Goal: Task Accomplishment & Management: Use online tool/utility

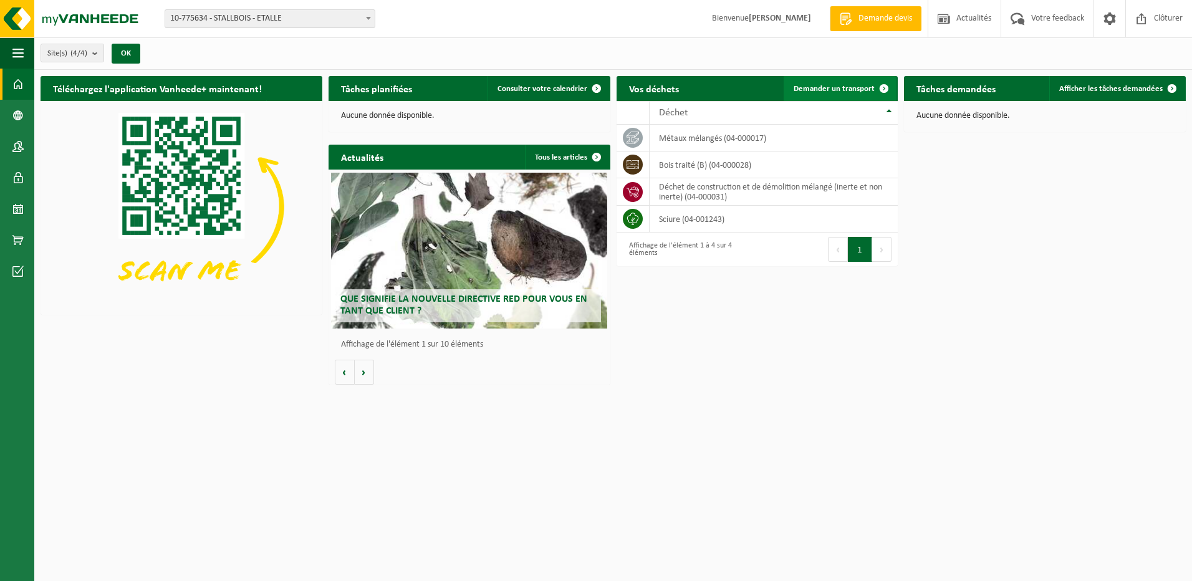
click at [840, 89] on span "Demander un transport" at bounding box center [834, 89] width 81 height 8
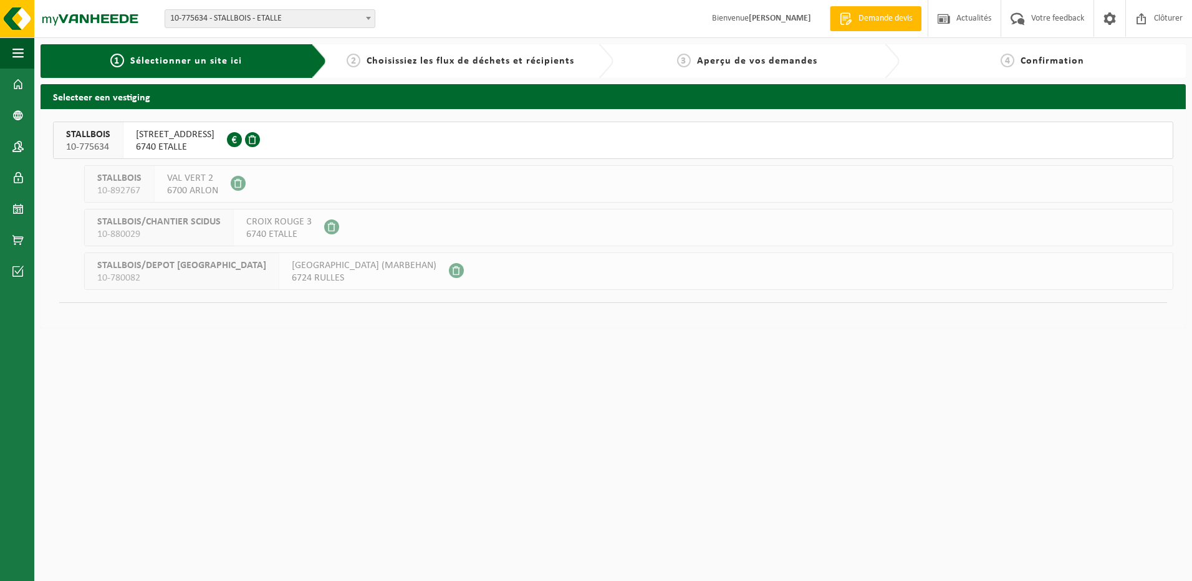
click at [99, 140] on span "STALLBOIS" at bounding box center [88, 134] width 44 height 12
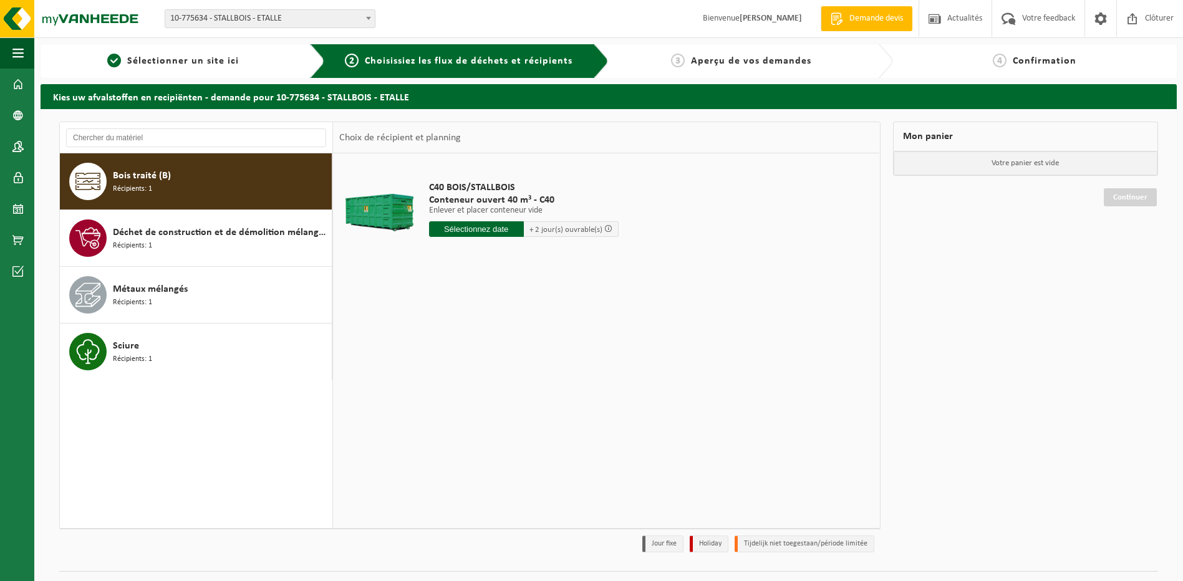
click at [217, 191] on div "Bois traité (B) Récipients: 1" at bounding box center [221, 181] width 216 height 37
click at [496, 233] on input "text" at bounding box center [476, 229] width 95 height 16
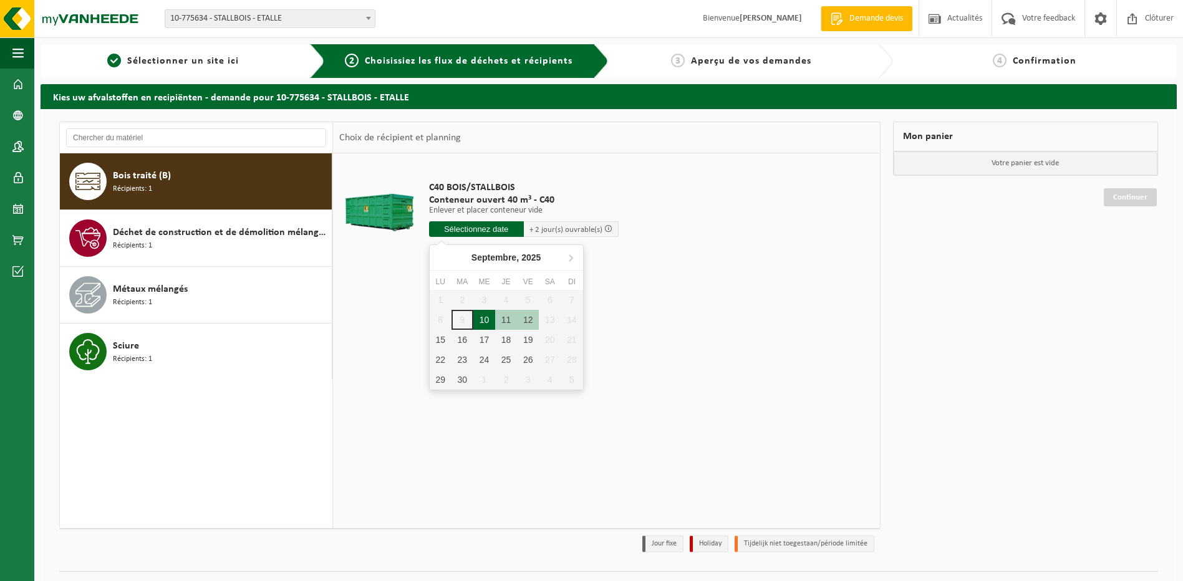
click at [480, 322] on div "10" at bounding box center [484, 320] width 22 height 20
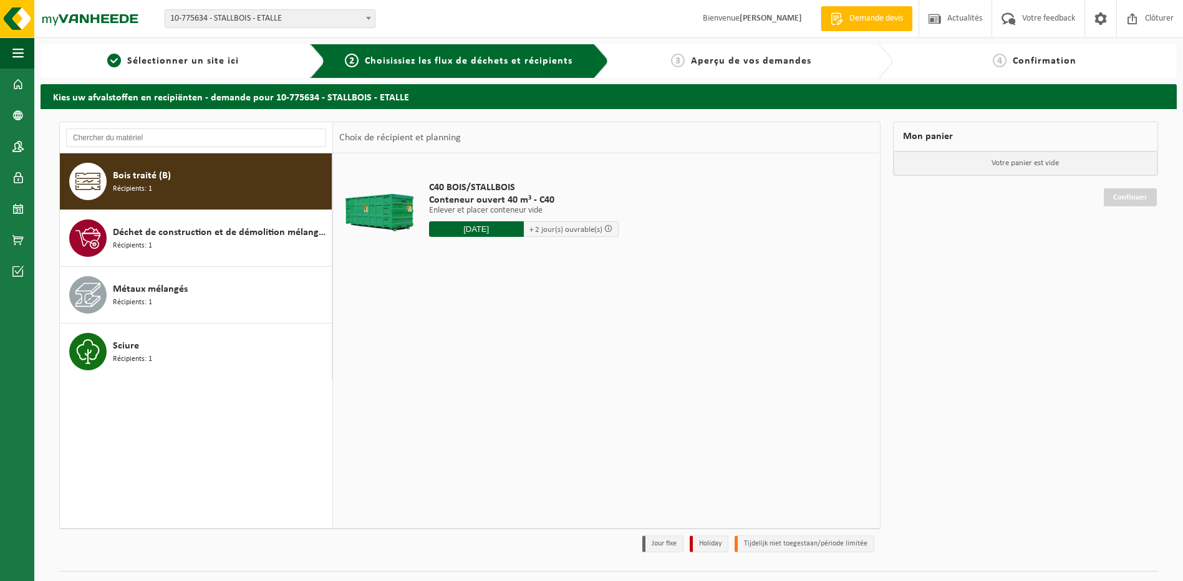
type input "à partir de [DATE]"
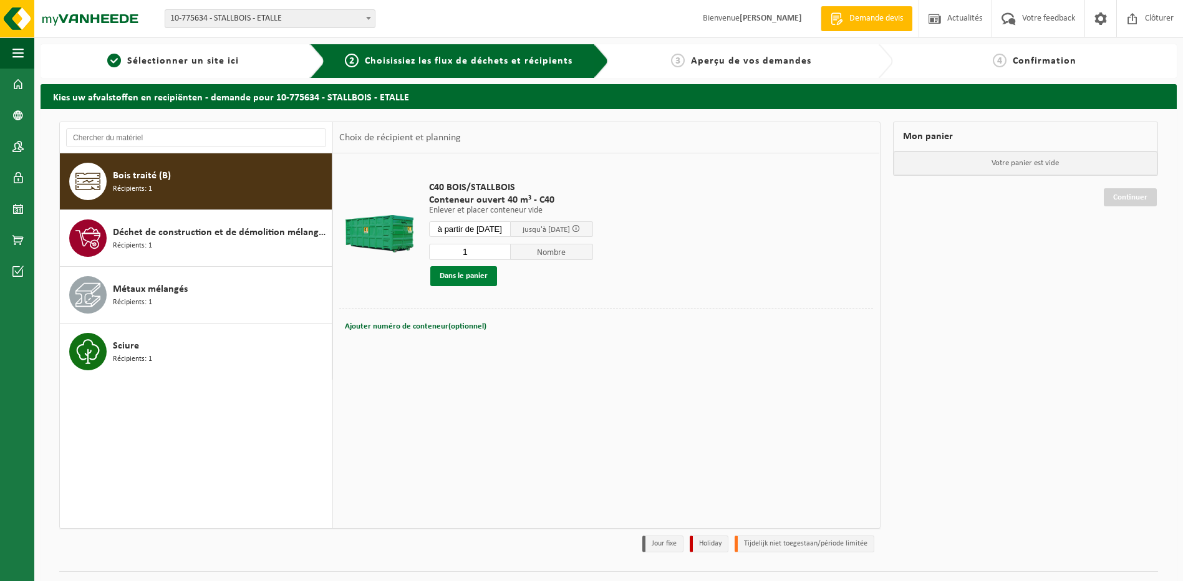
click at [451, 272] on button "Dans le panier" at bounding box center [463, 276] width 67 height 20
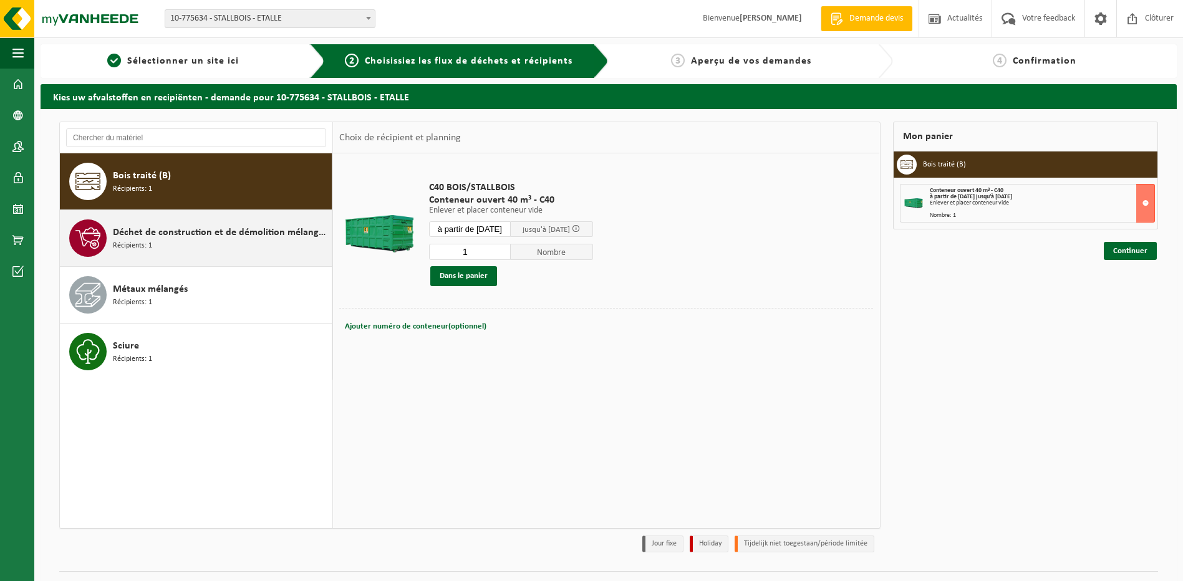
click at [196, 238] on span "Déchet de construction et de démolition mélangé (inerte et non inerte)" at bounding box center [221, 232] width 216 height 15
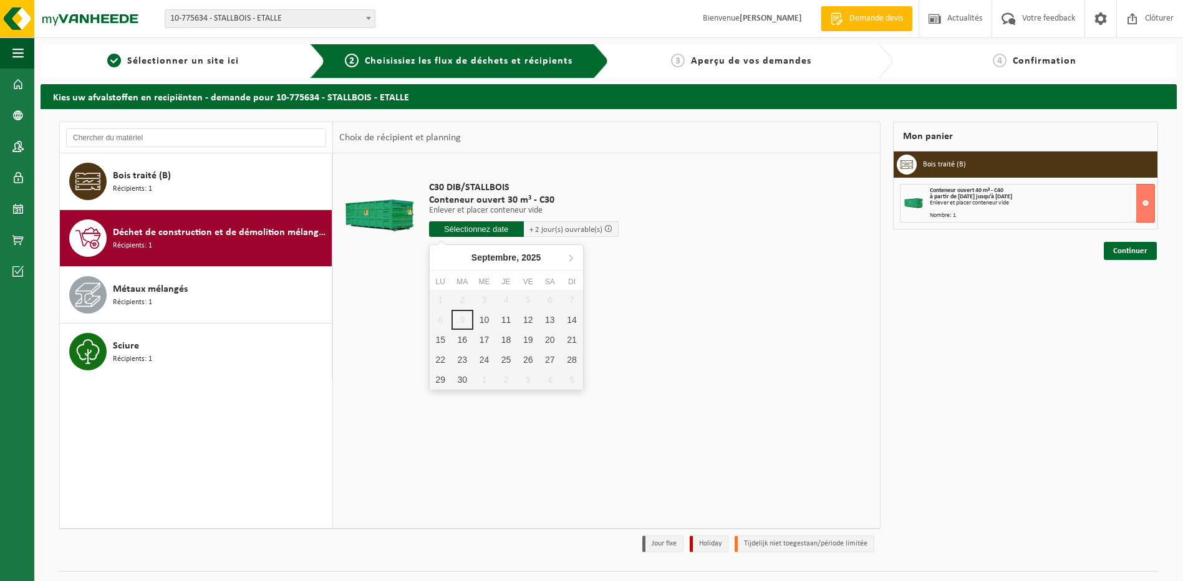
click at [472, 231] on input "text" at bounding box center [476, 229] width 95 height 16
click at [478, 323] on div "10" at bounding box center [484, 320] width 22 height 20
type input "à partir de [DATE]"
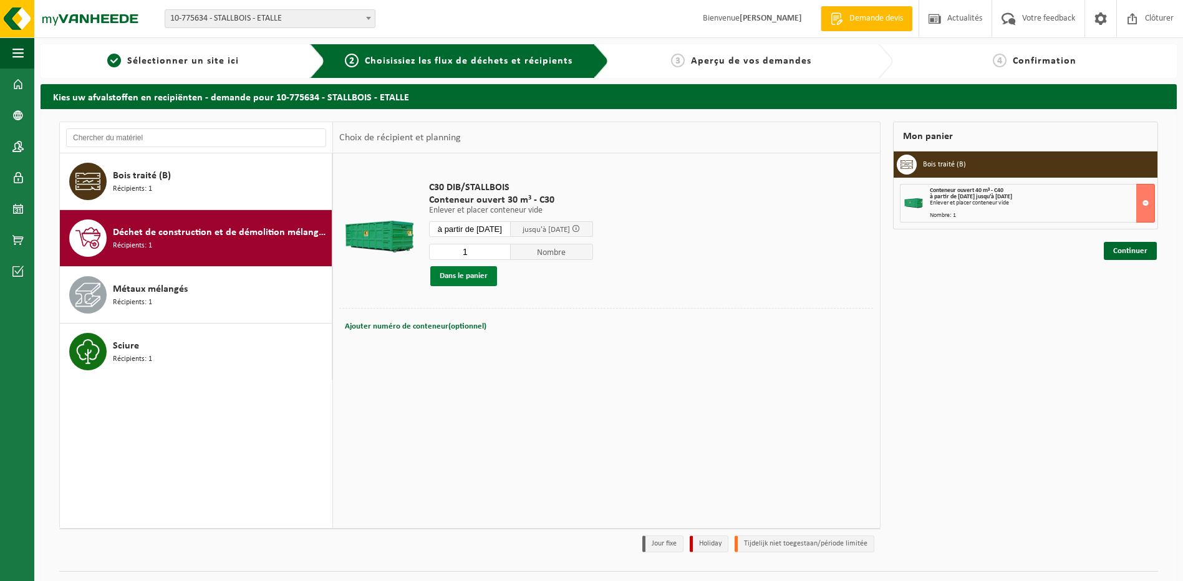
click at [475, 276] on button "Dans le panier" at bounding box center [463, 276] width 67 height 20
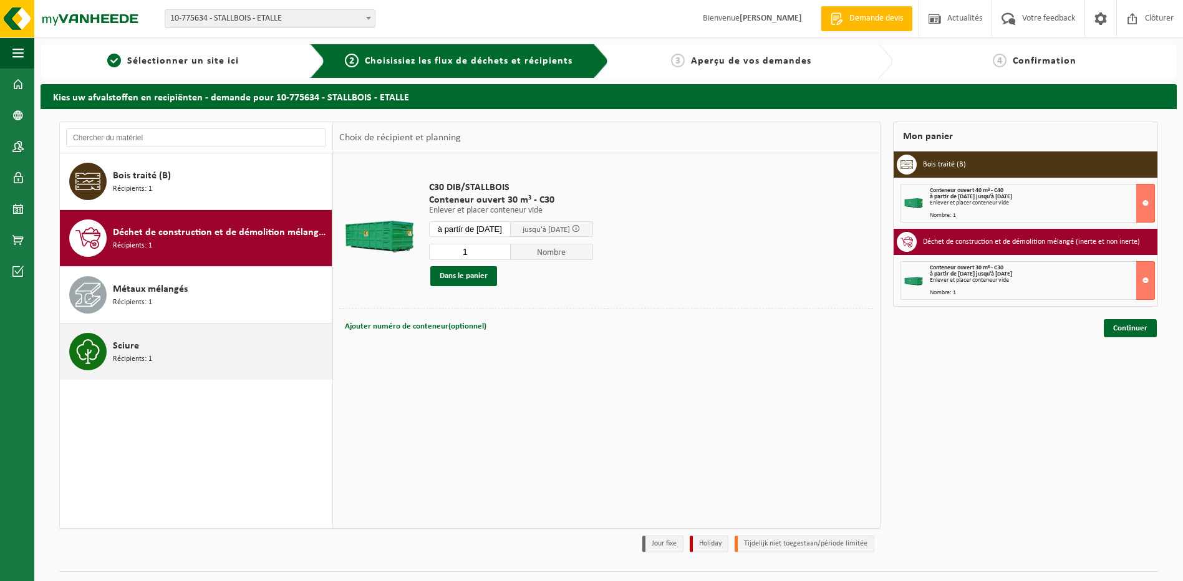
click at [155, 350] on div "Sciure Récipients: 1" at bounding box center [221, 351] width 216 height 37
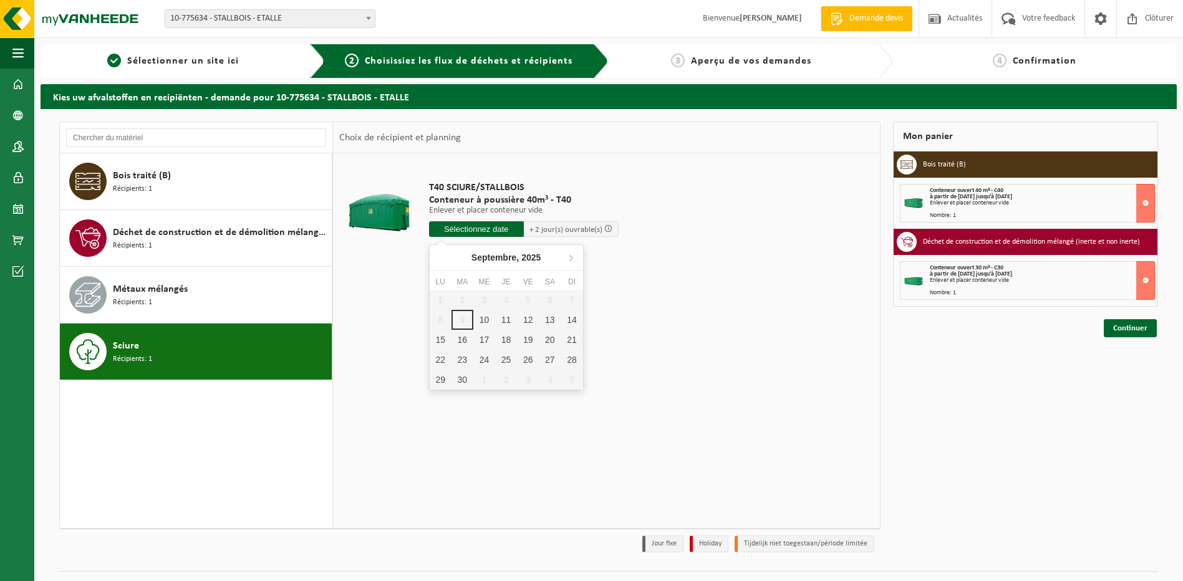
click at [466, 228] on input "text" at bounding box center [476, 229] width 95 height 16
click at [478, 327] on div "10" at bounding box center [484, 320] width 22 height 20
type input "à partir de [DATE]"
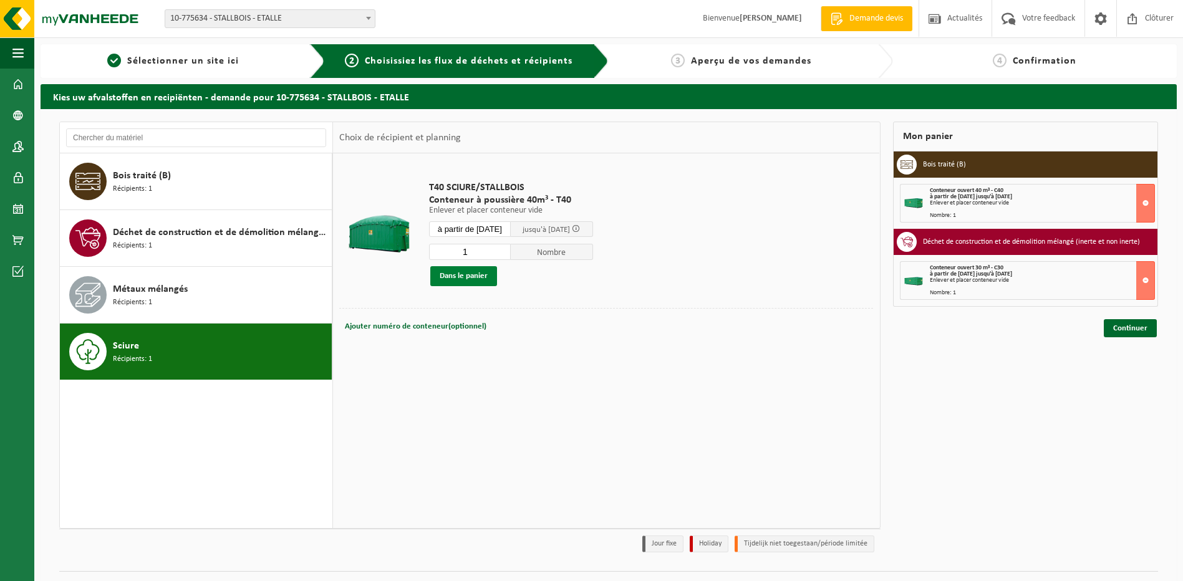
click at [468, 277] on button "Dans le panier" at bounding box center [463, 276] width 67 height 20
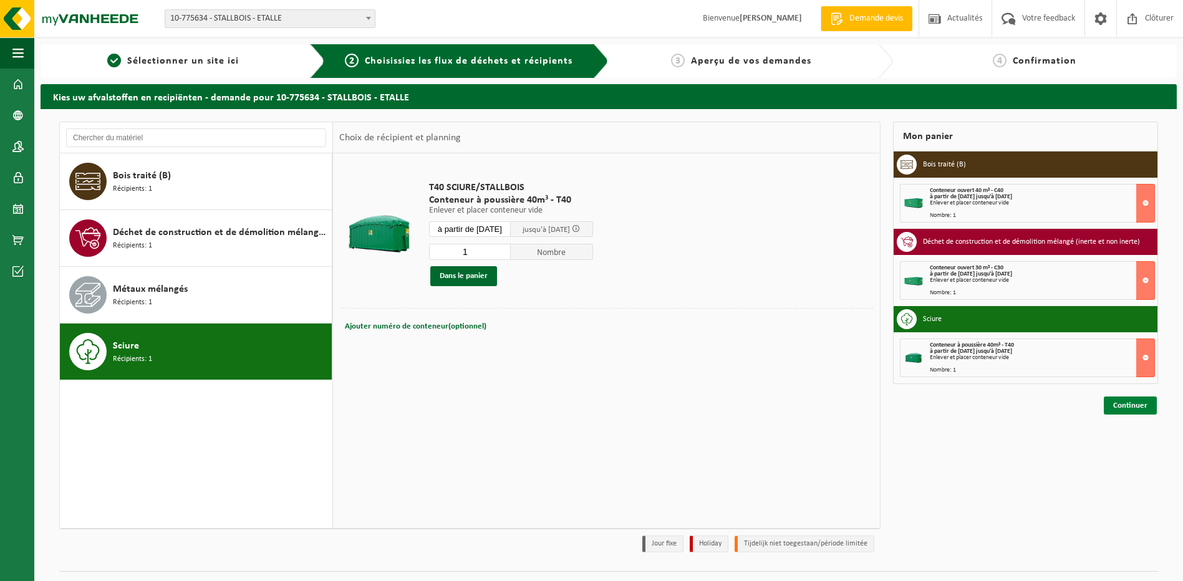
click at [1127, 408] on link "Continuer" at bounding box center [1129, 405] width 53 height 18
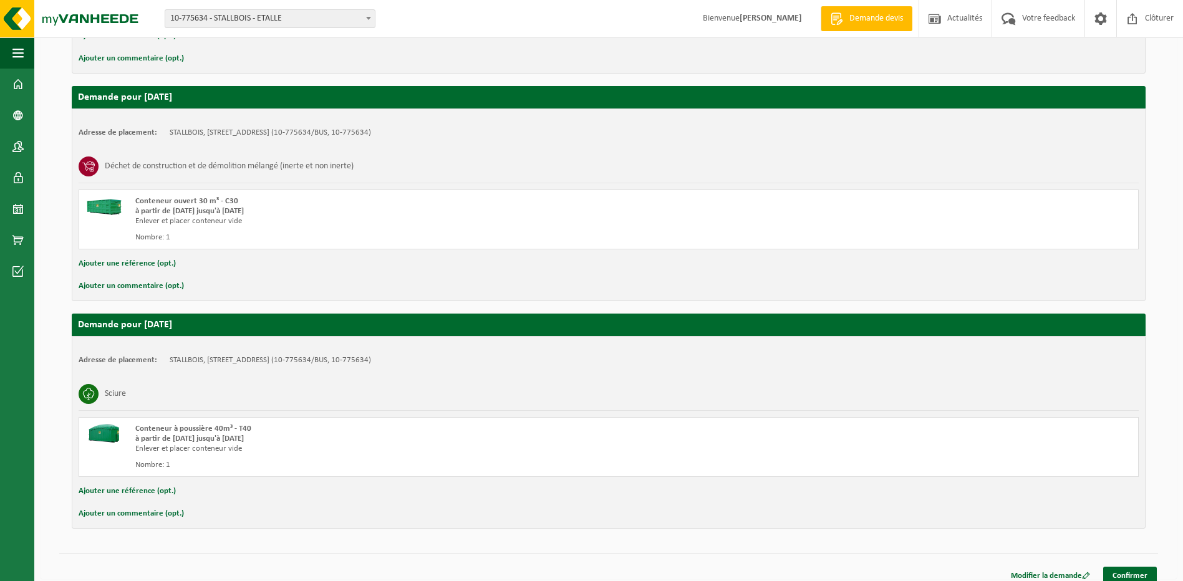
scroll to position [344, 0]
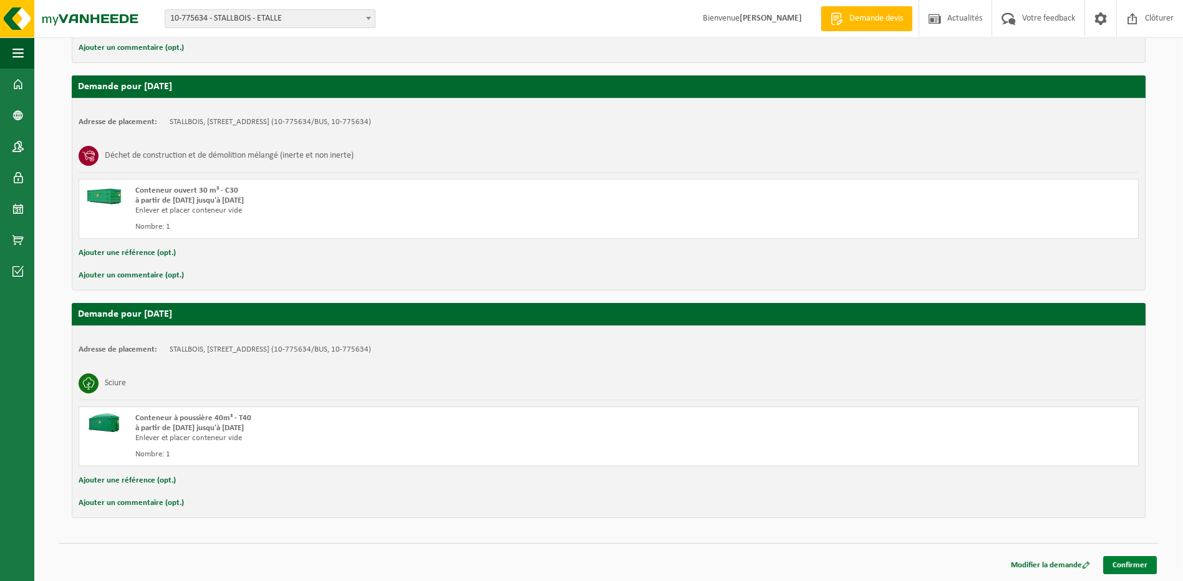
click at [1127, 560] on link "Confirmer" at bounding box center [1130, 565] width 54 height 18
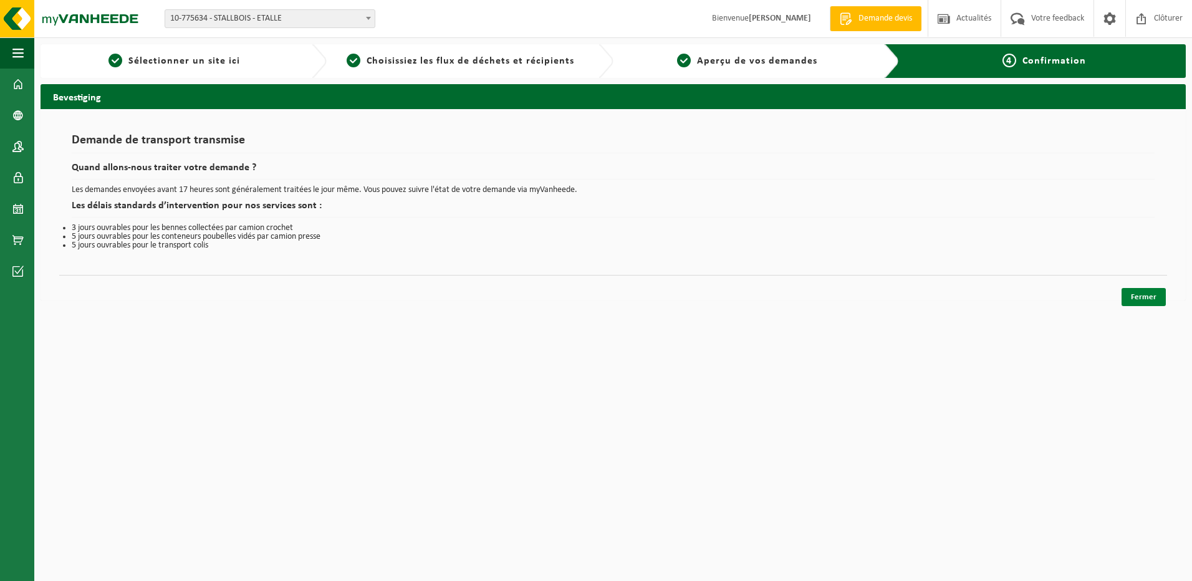
click at [1141, 296] on link "Fermer" at bounding box center [1144, 297] width 44 height 18
